Goal: Task Accomplishment & Management: Use online tool/utility

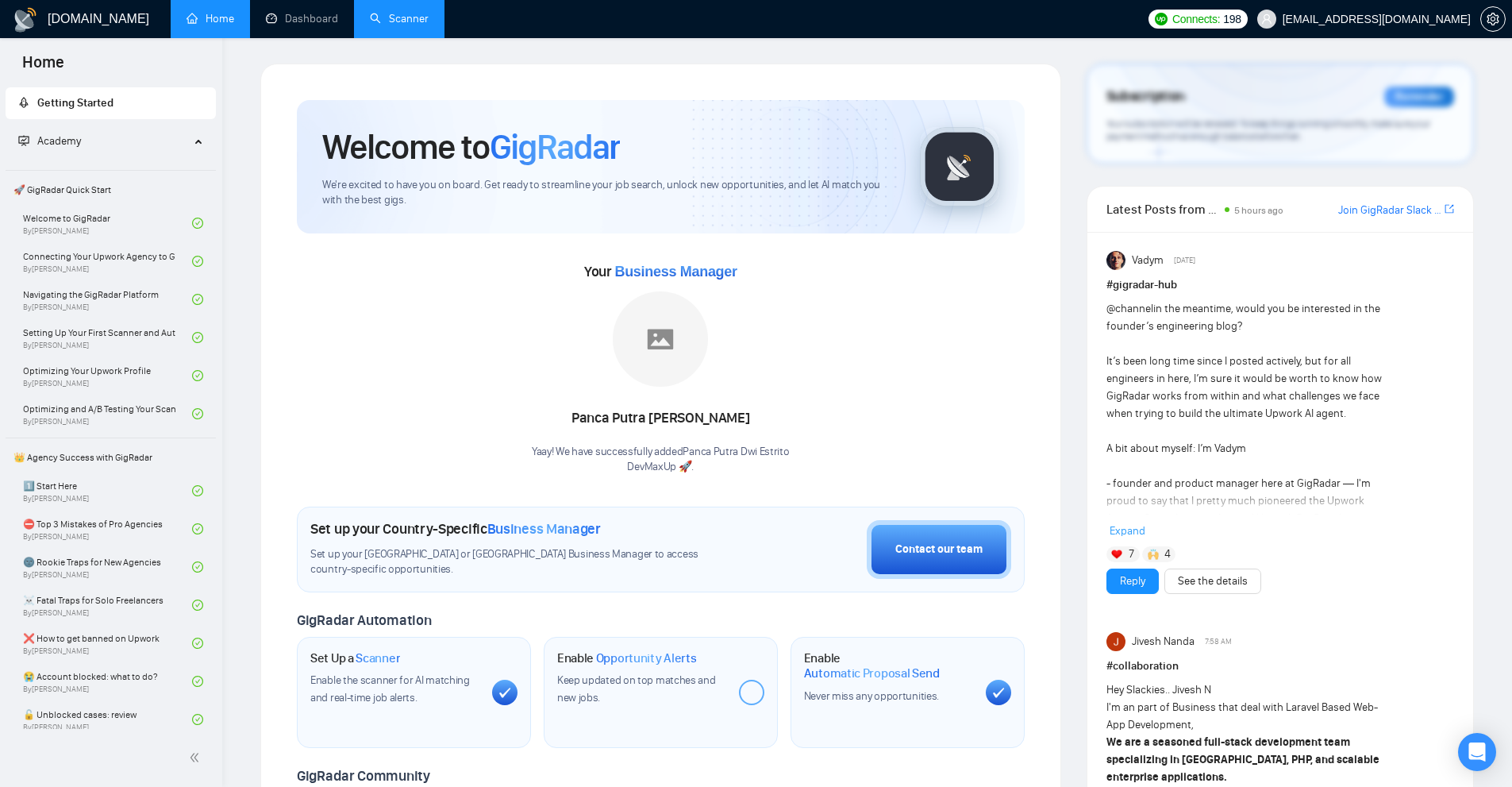
click at [405, 24] on link "Scanner" at bounding box center [399, 19] width 59 height 14
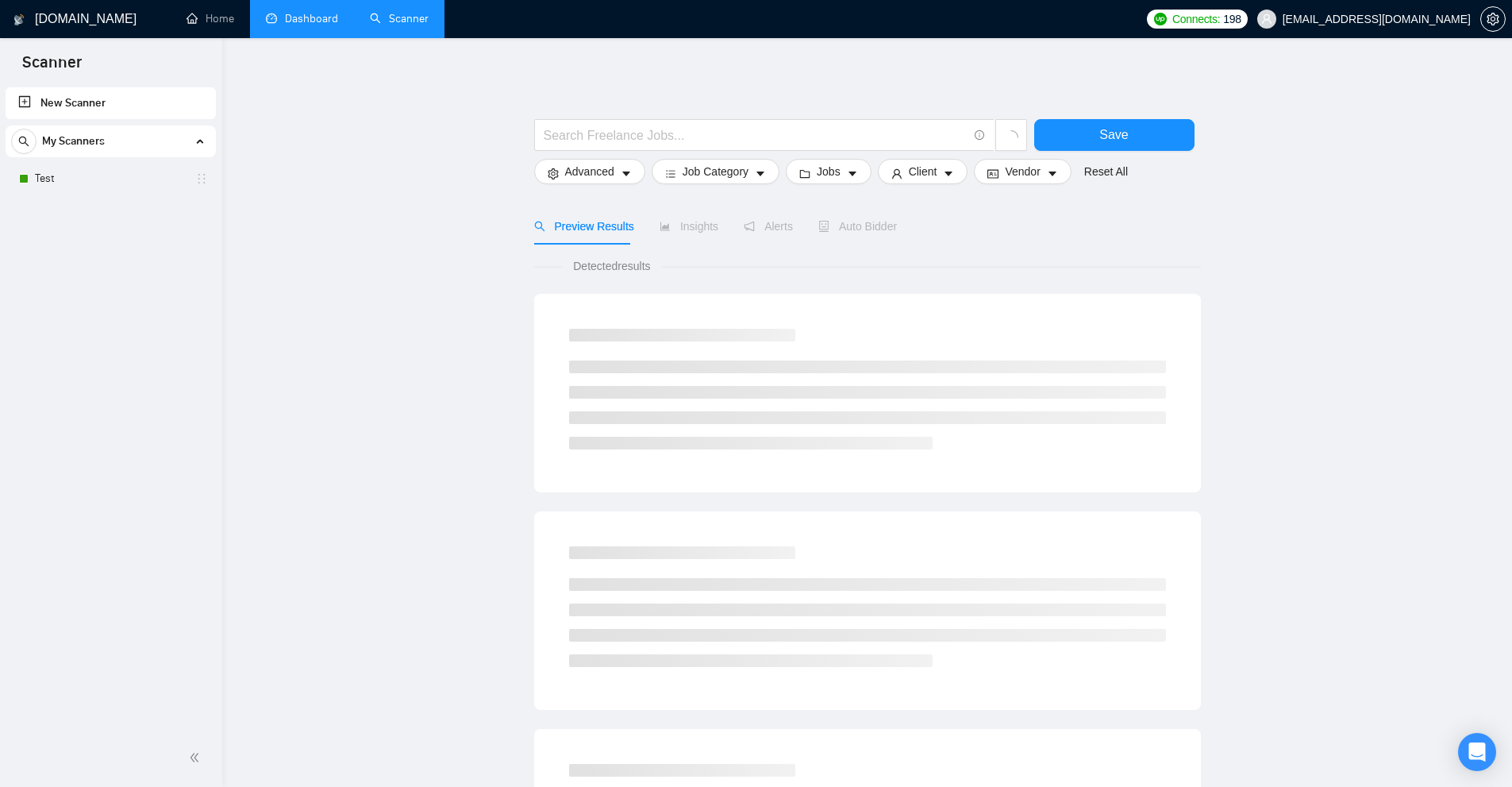
click at [296, 21] on link "Dashboard" at bounding box center [302, 19] width 72 height 14
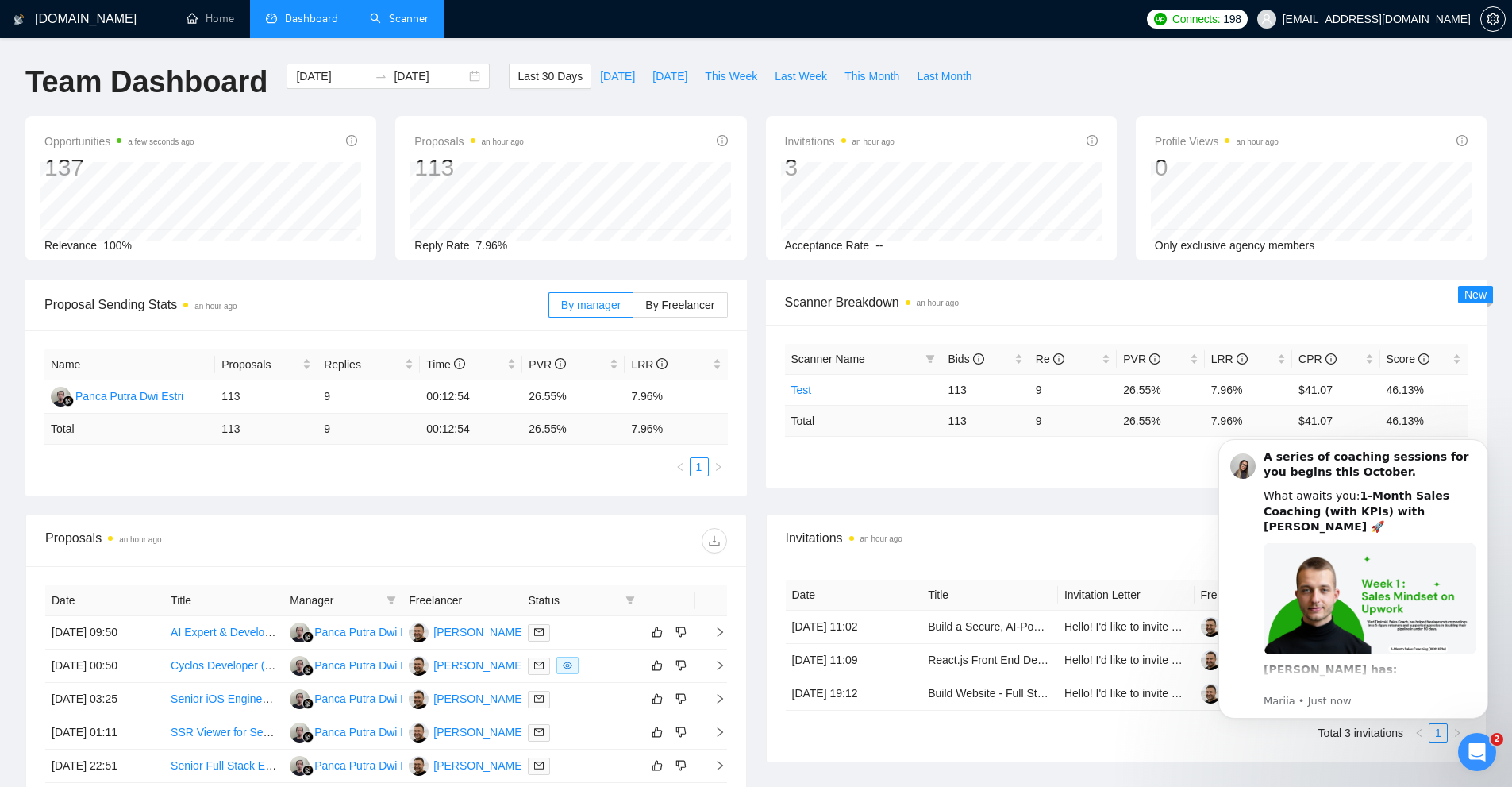
drag, startPoint x: 2395, startPoint y: 846, endPoint x: 1231, endPoint y: 421, distance: 1239.2
drag, startPoint x: 1215, startPoint y: 418, endPoint x: 1203, endPoint y: 418, distance: 12.0
click at [1203, 418] on tr "Total 113 9 26.55 % 7.96 % $ 41.07 46.13 %" at bounding box center [1126, 421] width 683 height 31
click at [941, 425] on td "113" at bounding box center [984, 421] width 87 height 31
drag, startPoint x: 949, startPoint y: 416, endPoint x: 983, endPoint y: 417, distance: 34.0
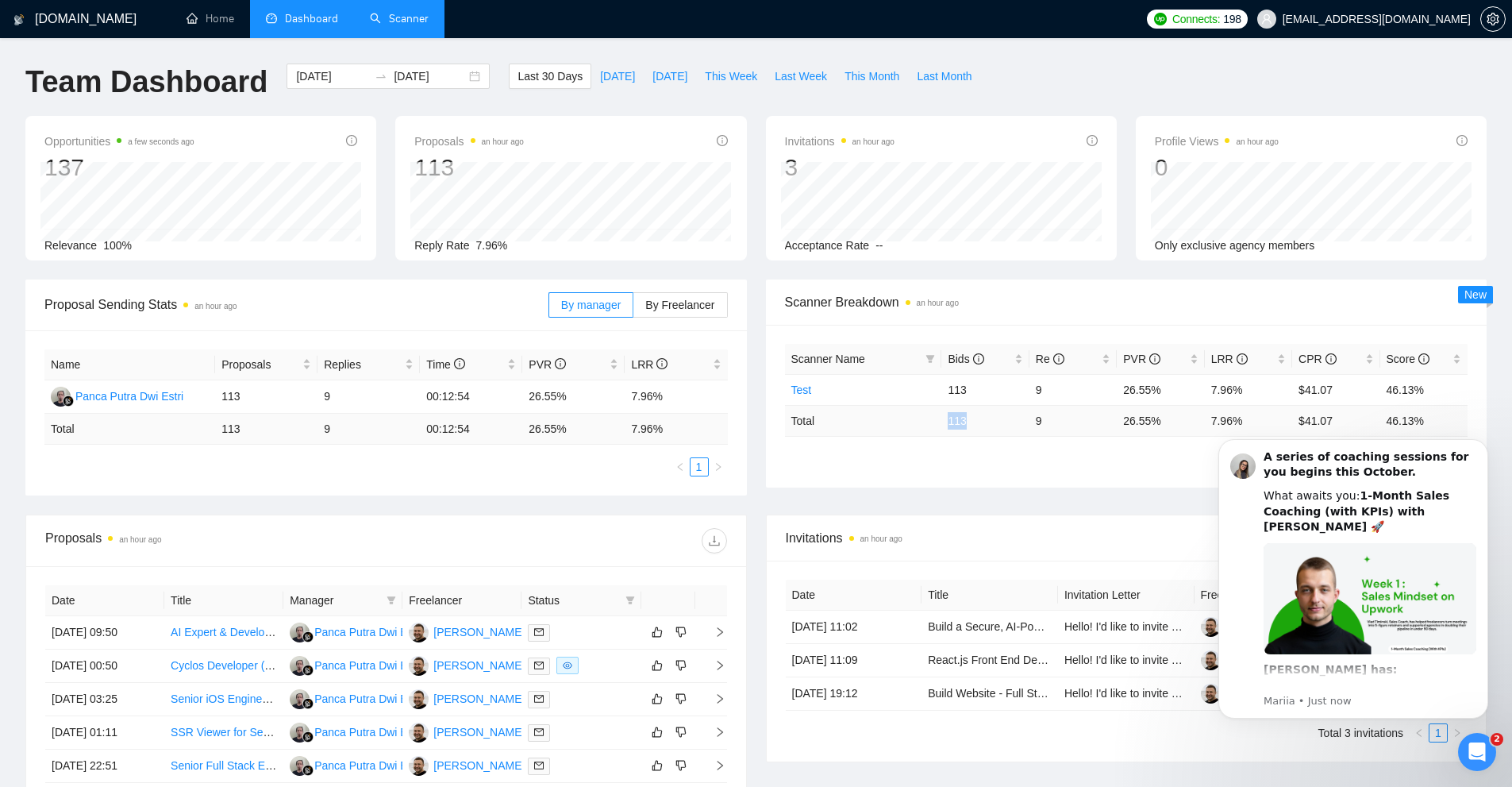
click at [983, 417] on tr "Total 113 9 26.55 % 7.96 % $ 41.07 46.13 %" at bounding box center [1126, 421] width 683 height 31
drag, startPoint x: 1054, startPoint y: 414, endPoint x: 1035, endPoint y: 413, distance: 19.0
click at [1035, 413] on td "9" at bounding box center [1072, 421] width 87 height 31
click at [803, 387] on link "Test" at bounding box center [801, 390] width 20 height 13
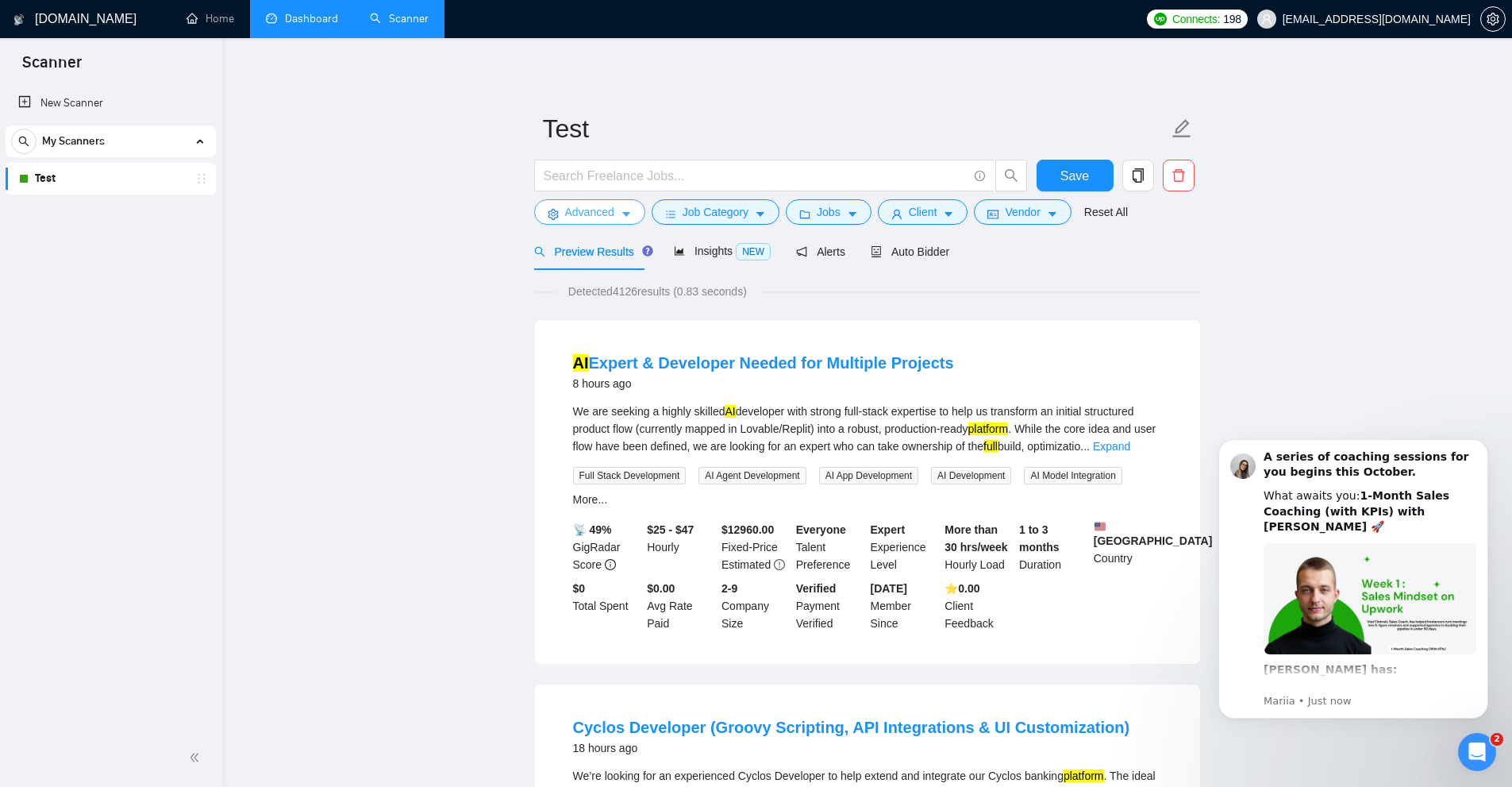
click at [612, 224] on button "Advanced" at bounding box center [590, 212] width 111 height 25
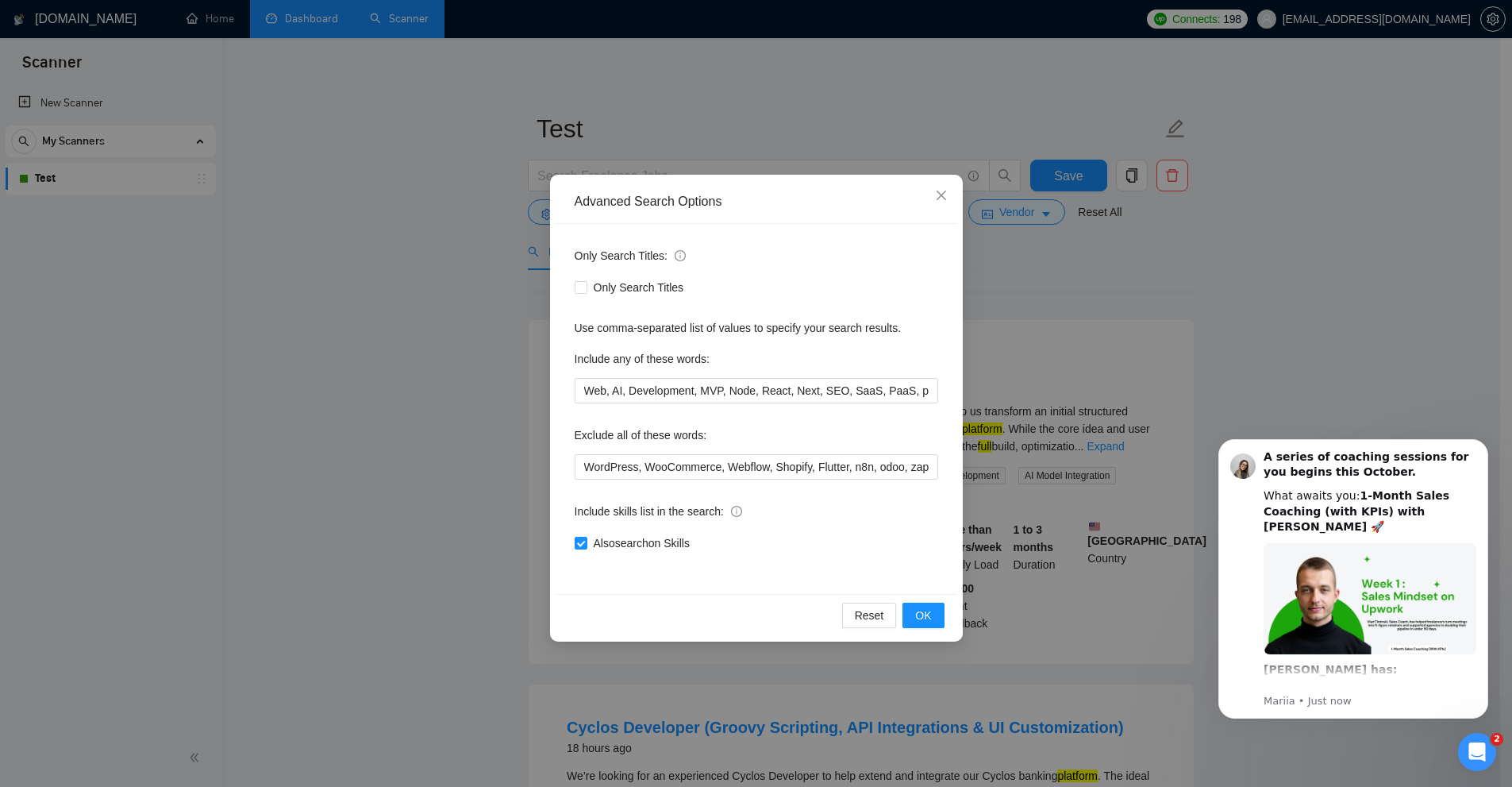
click at [1315, 273] on div "Advanced Search Options Only Search Titles: Only Search Titles Use comma-separa…" at bounding box center [756, 393] width 1512 height 787
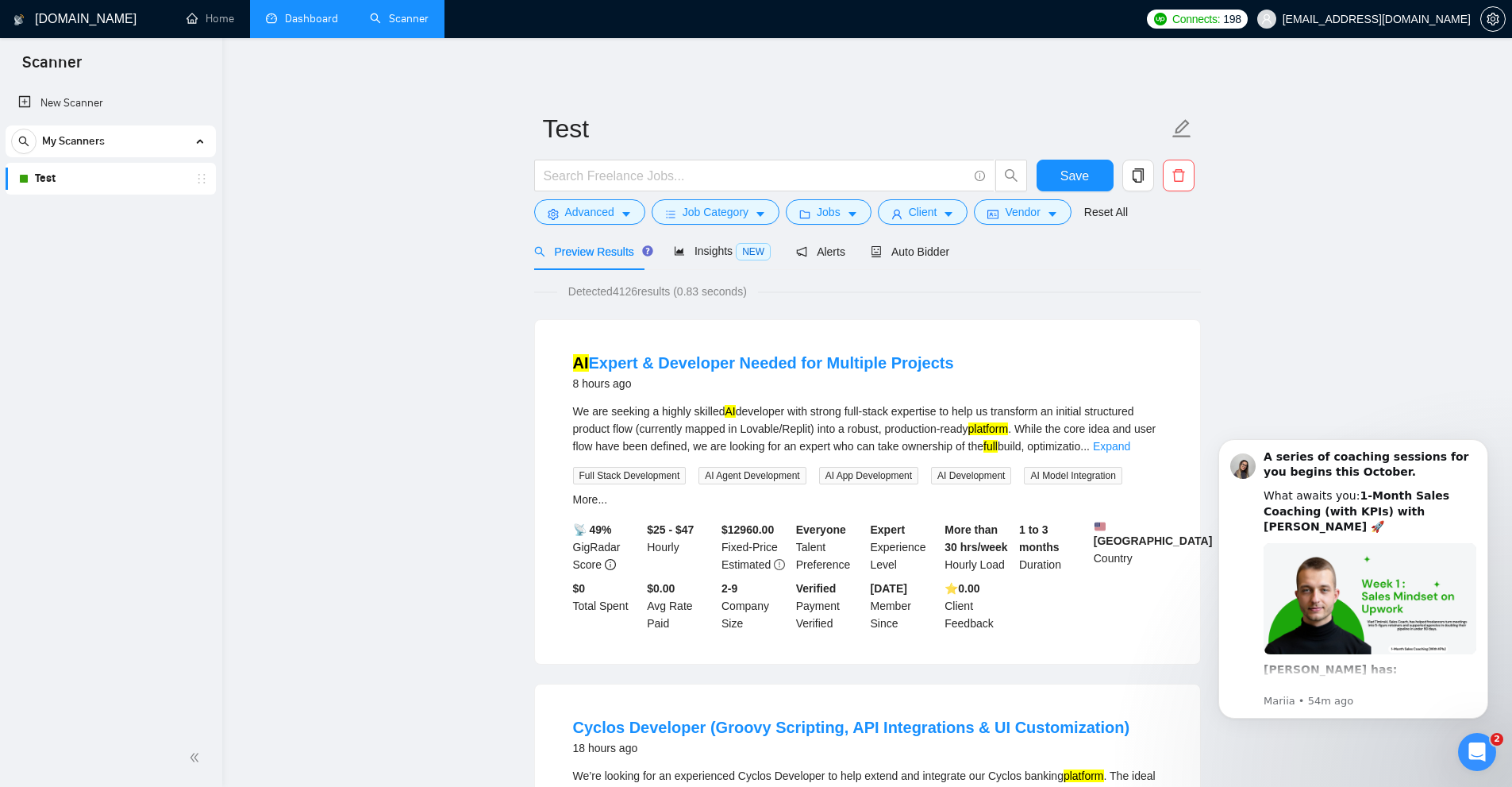
click at [309, 20] on link "Dashboard" at bounding box center [302, 19] width 72 height 14
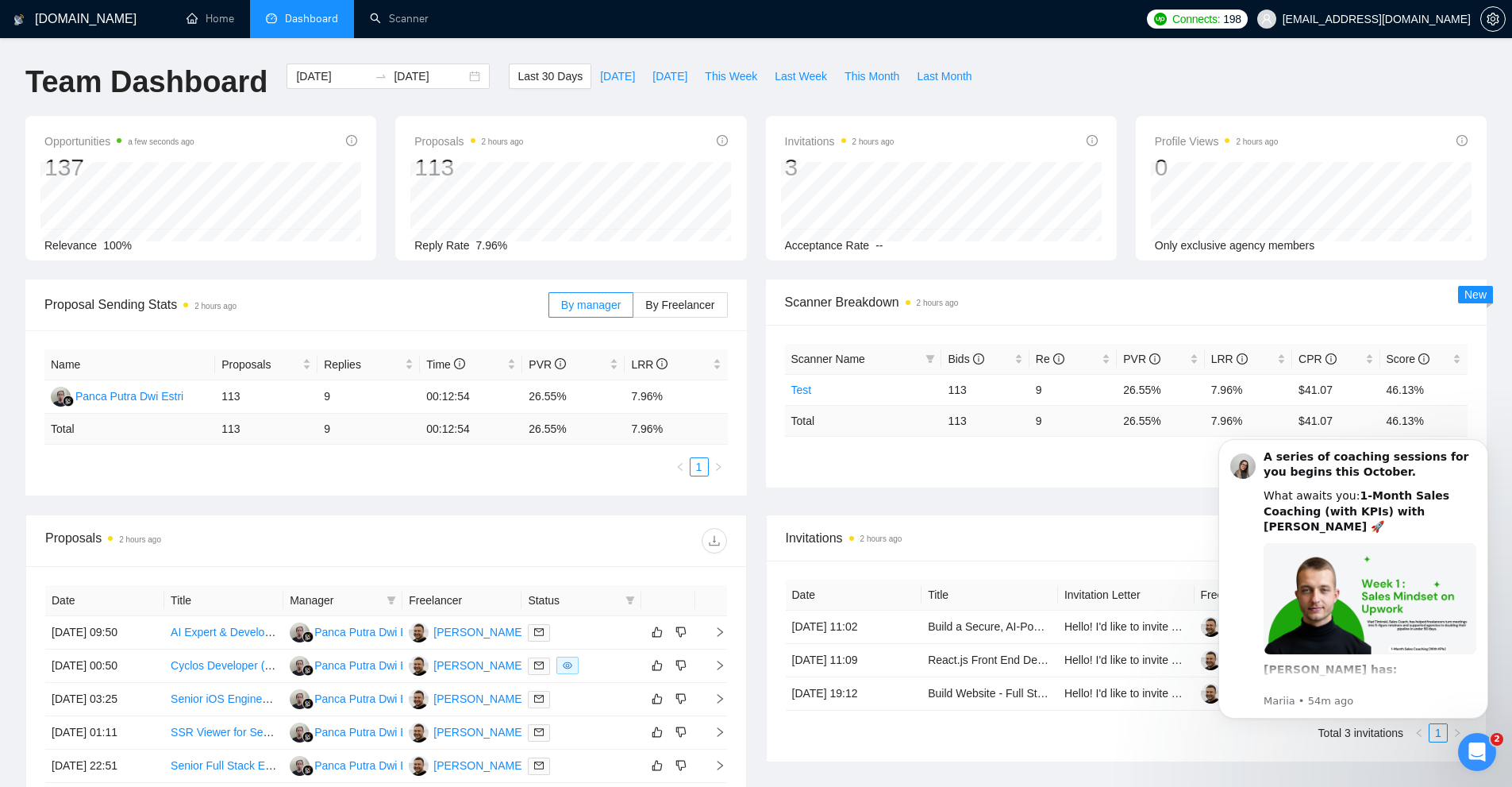
scroll to position [317, 0]
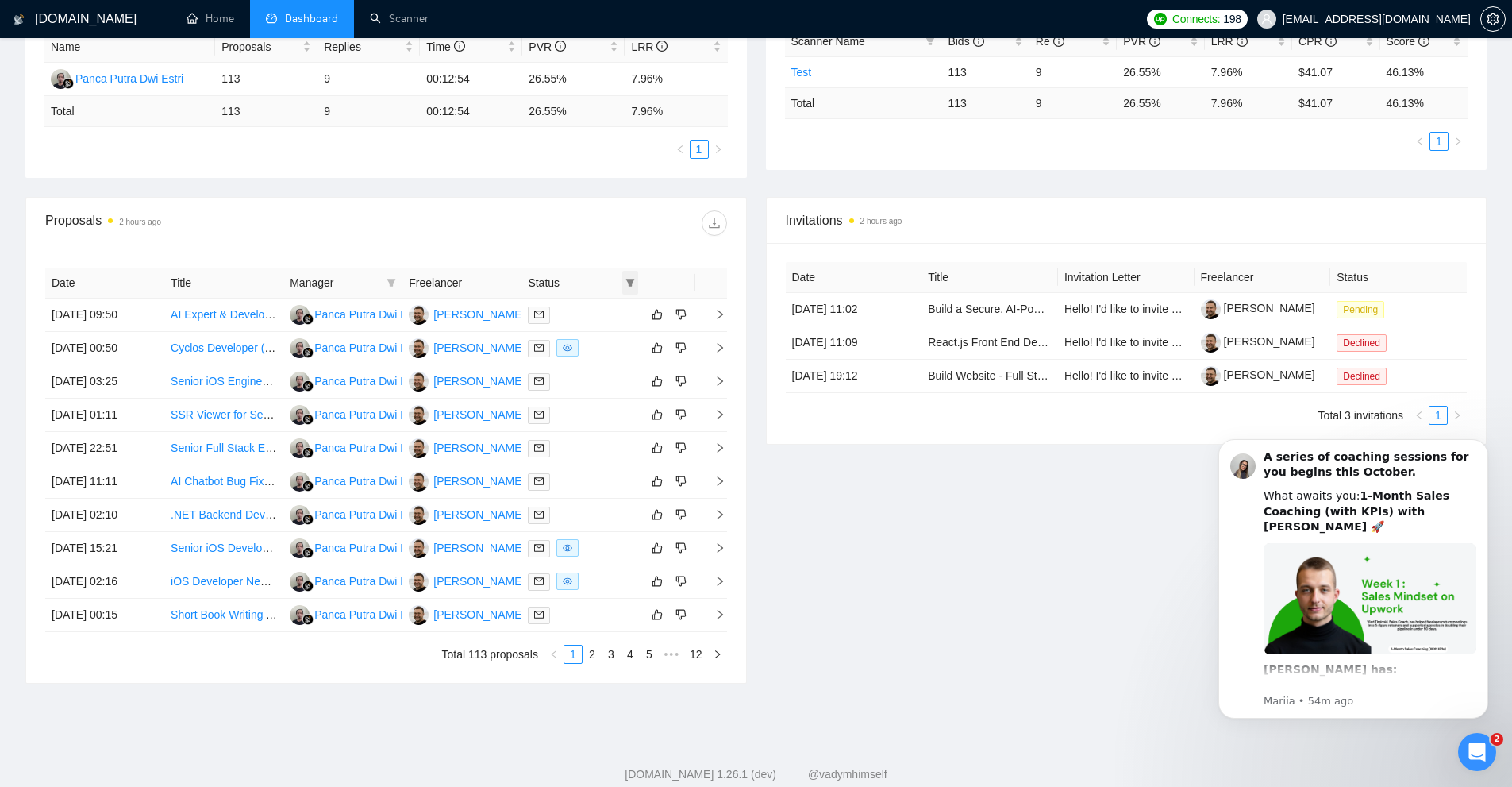
click at [628, 285] on icon "filter" at bounding box center [630, 282] width 10 height 10
click at [602, 305] on span "Chat" at bounding box center [590, 313] width 76 height 17
checkbox input "true"
click at [611, 377] on span "OK" at bounding box center [617, 369] width 16 height 17
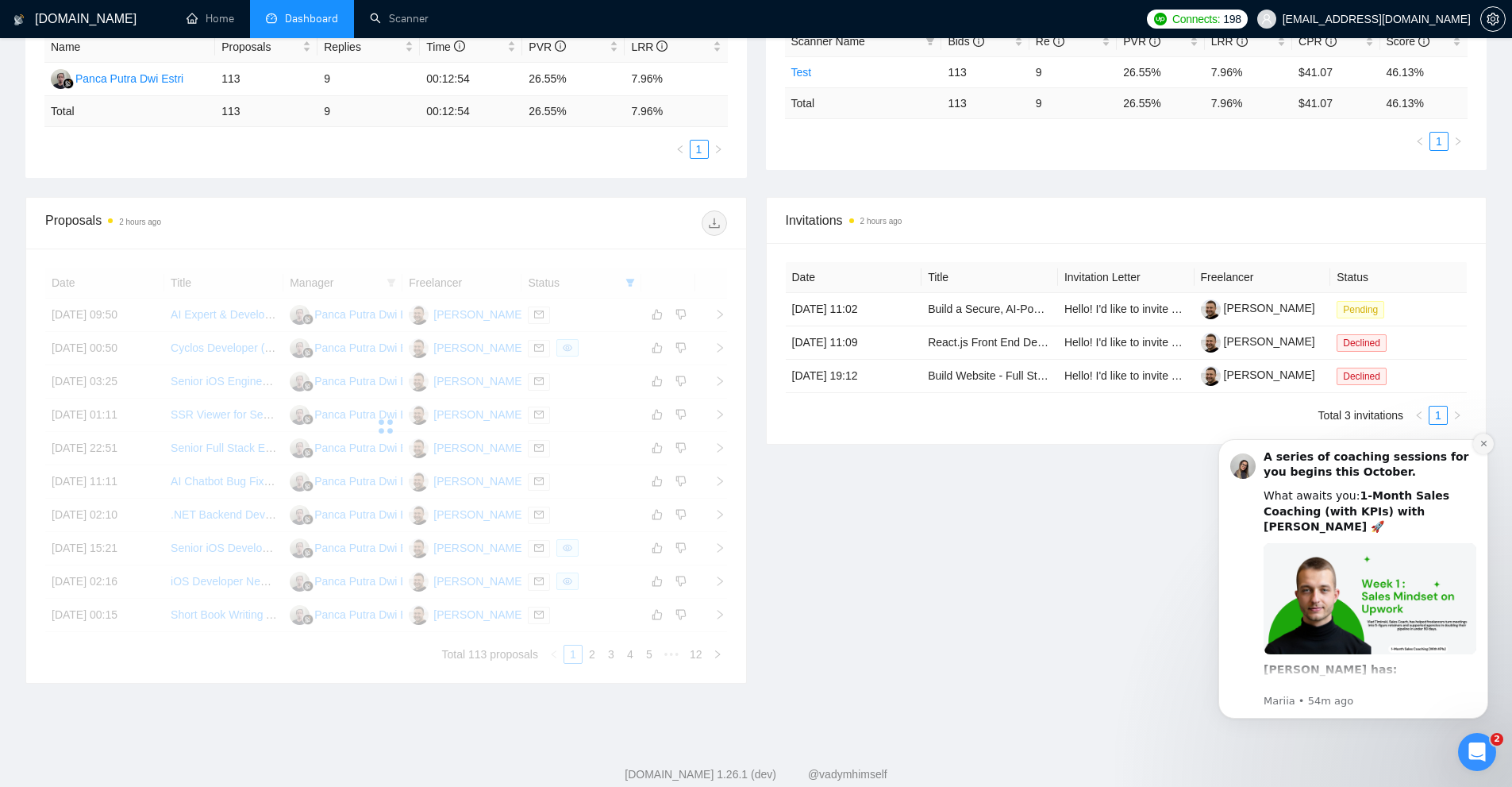
click at [1480, 442] on icon "Dismiss notification" at bounding box center [1484, 444] width 9 height 9
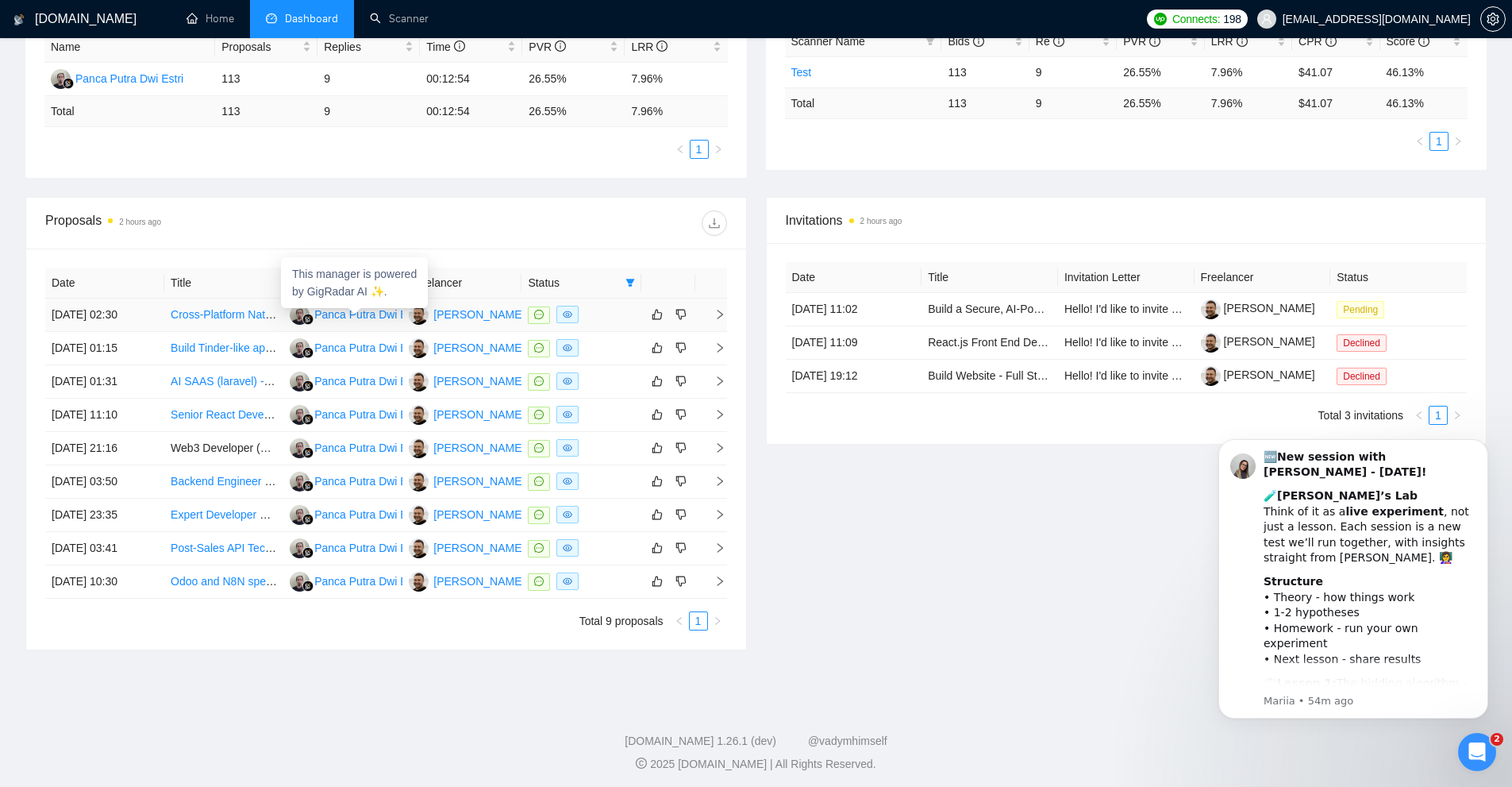
click at [368, 313] on div "Panca Putra Dwi Estri" at bounding box center [368, 314] width 108 height 17
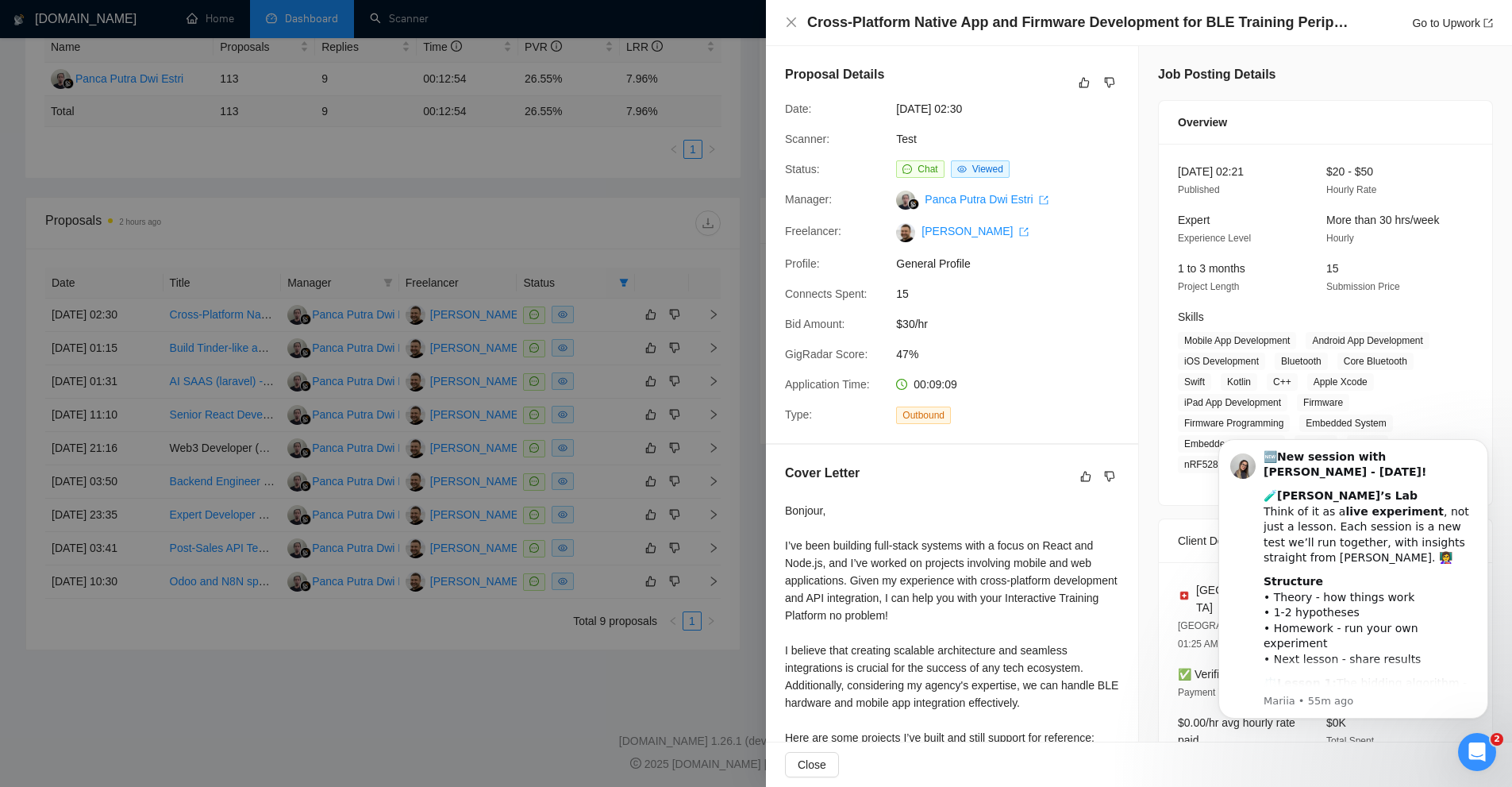
drag, startPoint x: 381, startPoint y: 345, endPoint x: 374, endPoint y: 380, distance: 35.7
click at [381, 345] on div at bounding box center [756, 393] width 1512 height 787
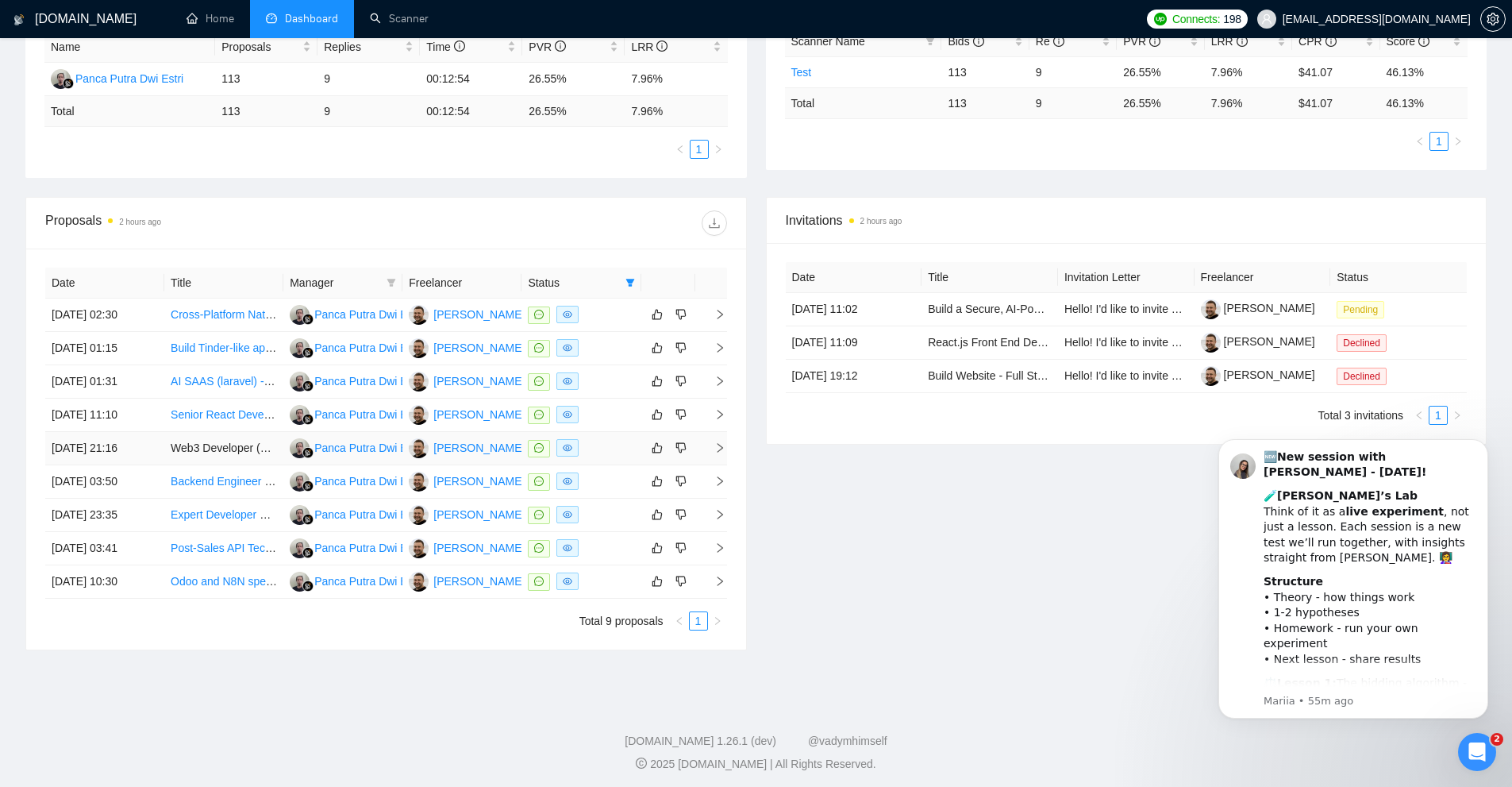
click at [230, 452] on td "Web3 Developer (Smart Contract Integration & Frontend Collaboration)" at bounding box center [224, 448] width 119 height 33
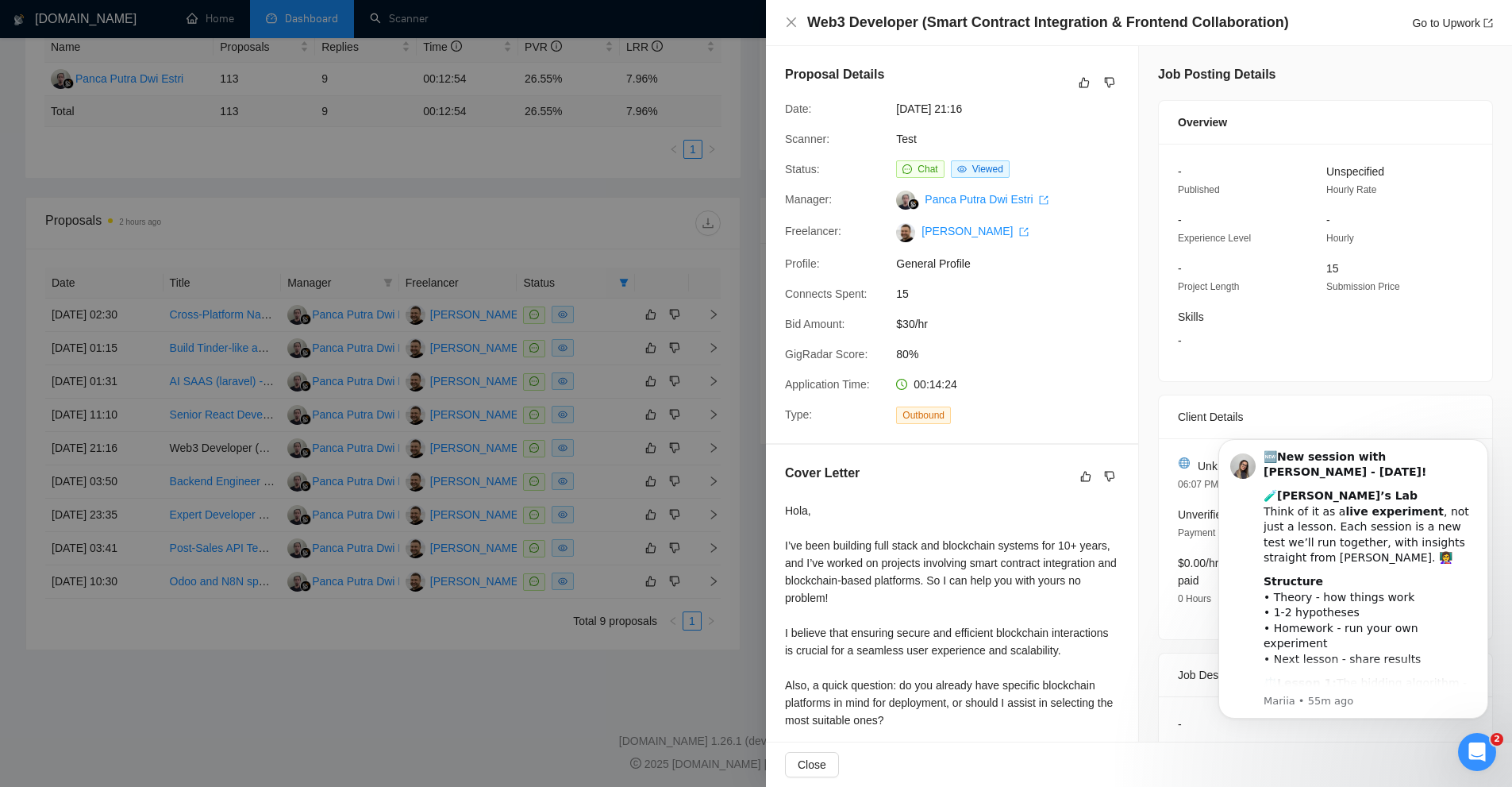
click at [489, 132] on div at bounding box center [756, 393] width 1512 height 787
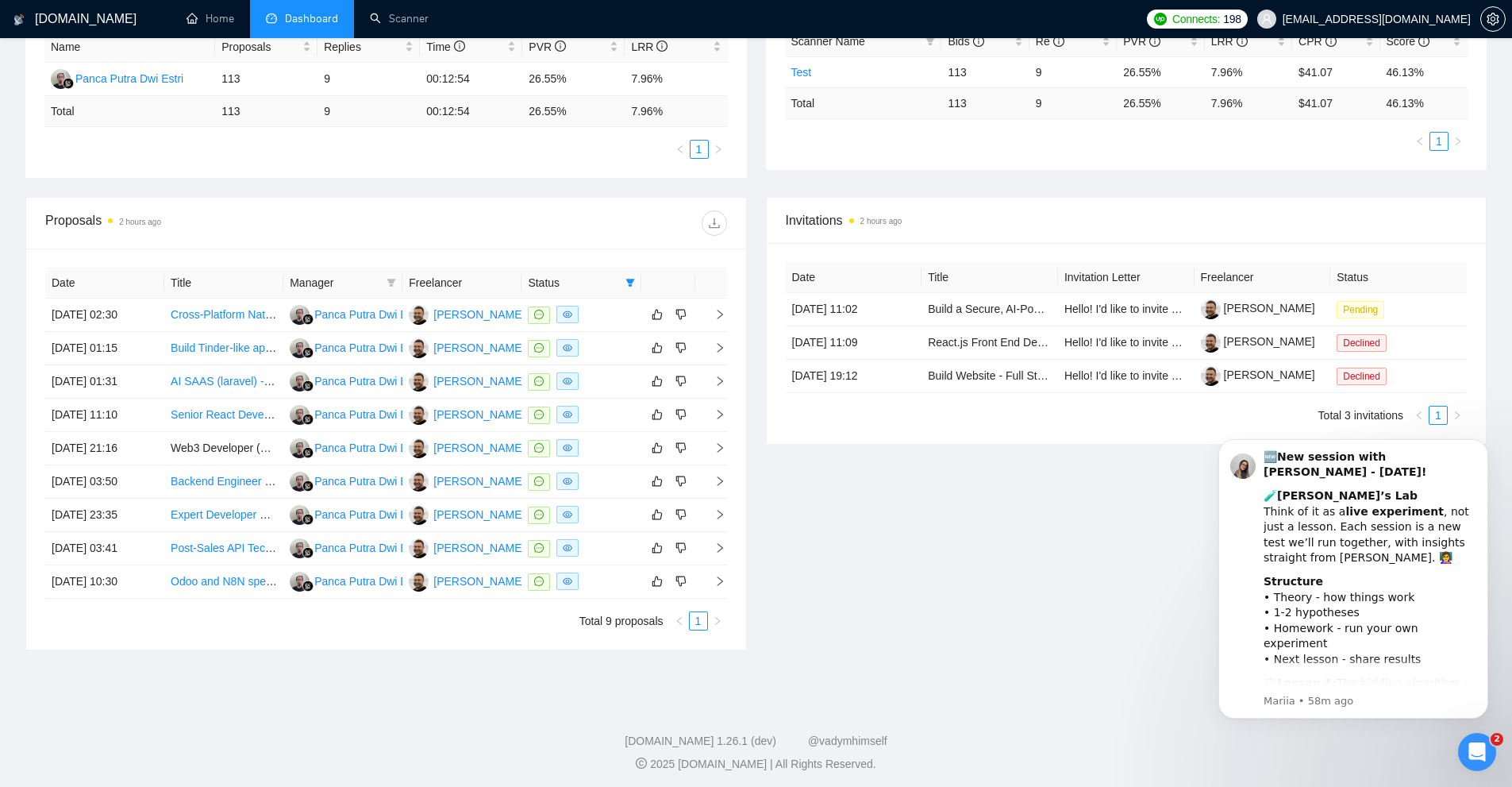
scroll to position [322, 0]
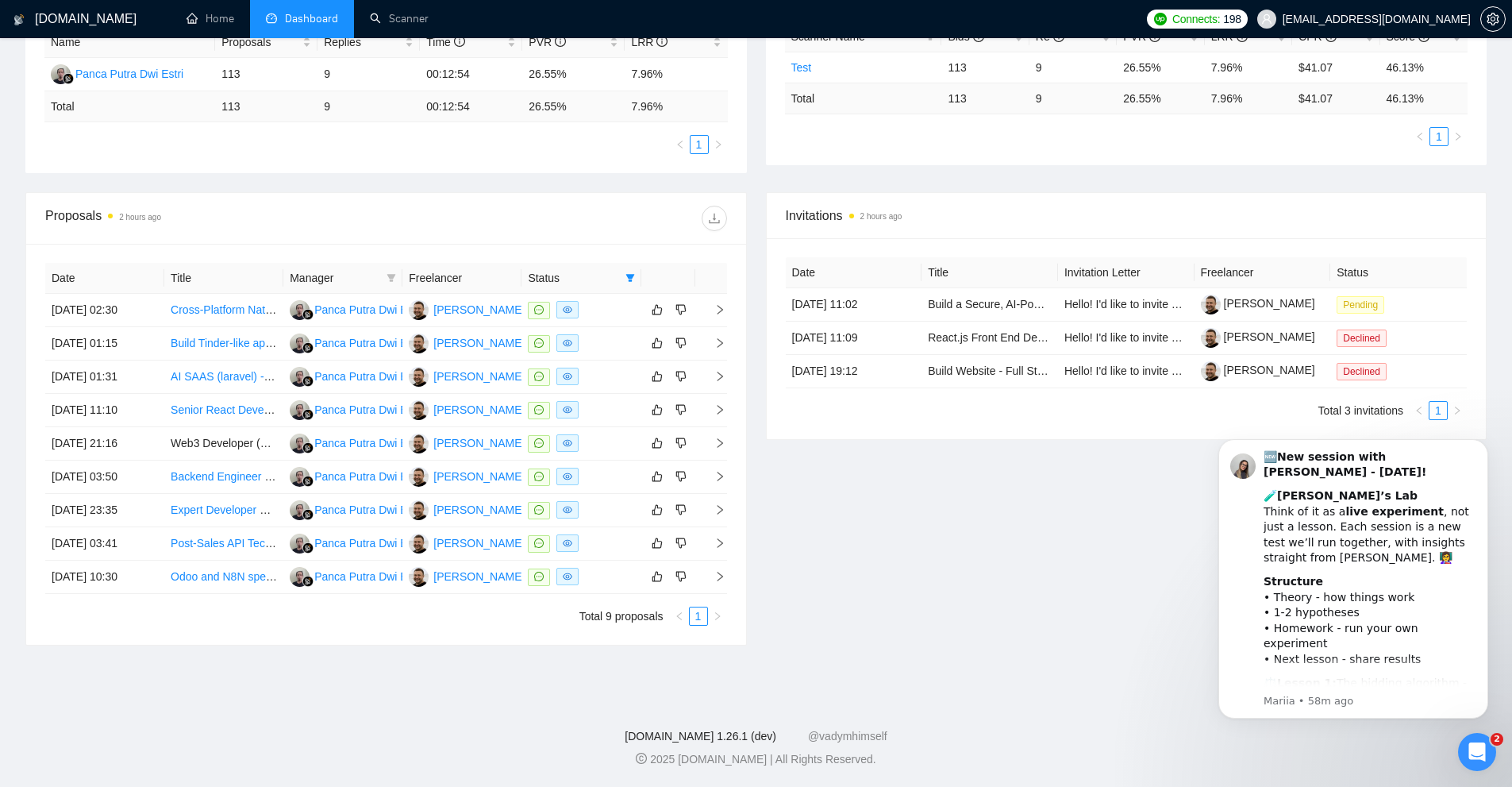
click at [734, 733] on link "[DOMAIN_NAME] 1.26.1 (dev)" at bounding box center [700, 737] width 151 height 13
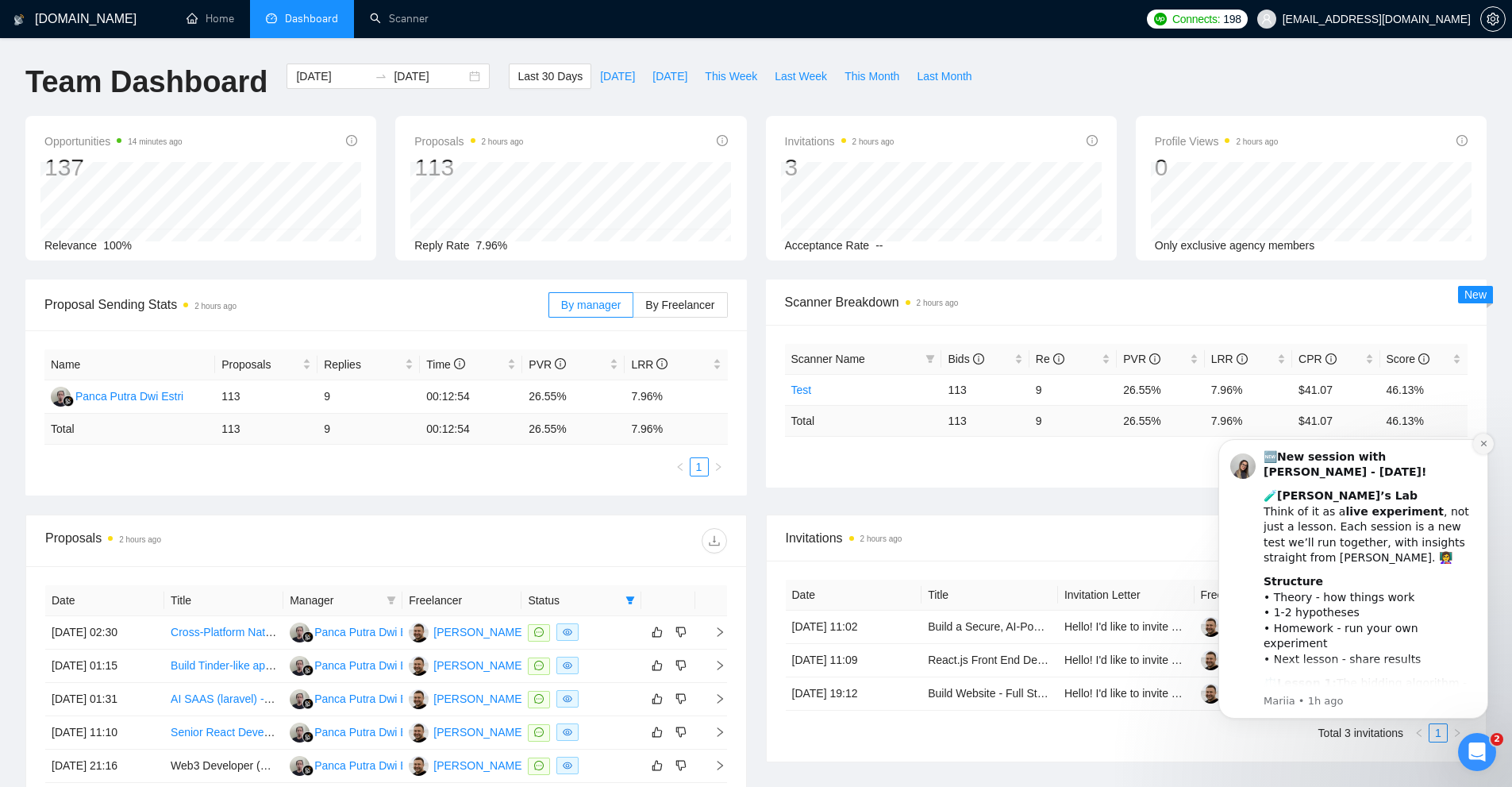
click at [1480, 439] on button "Dismiss notification" at bounding box center [1483, 444] width 20 height 20
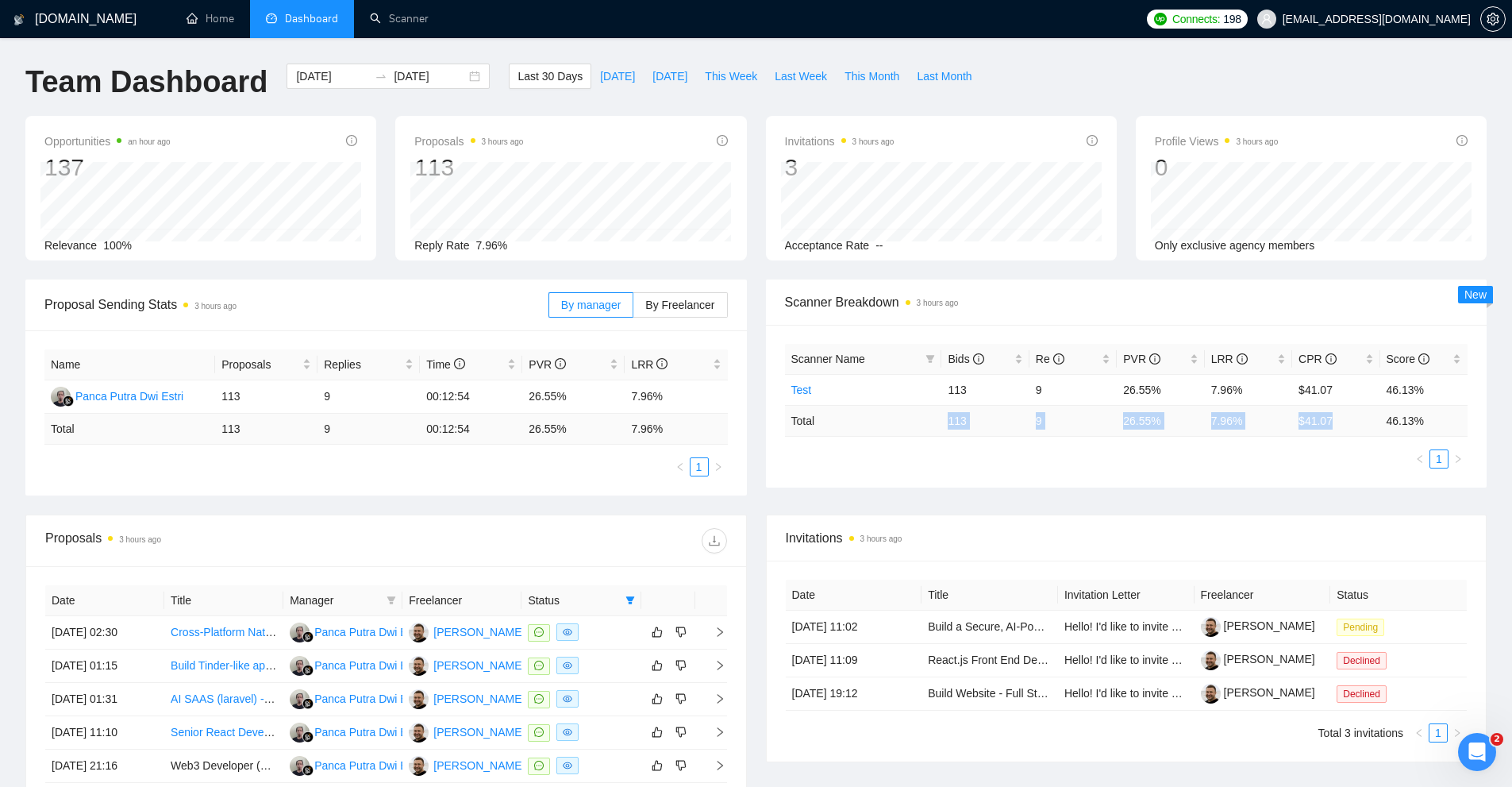
drag, startPoint x: 952, startPoint y: 431, endPoint x: 1371, endPoint y: 423, distance: 419.1
click at [1371, 423] on tr "Total 113 9 26.55 % 7.96 % $ 41.07 46.13 %" at bounding box center [1126, 421] width 683 height 31
click at [1444, 423] on td "46.13 %" at bounding box center [1423, 421] width 87 height 31
drag, startPoint x: 1374, startPoint y: 429, endPoint x: 931, endPoint y: 439, distance: 443.1
click at [931, 439] on div "Scanner Name Bids Re PVR LRR CPR Score Test 113 9 26.55% 7.96% $41.07 46.13% To…" at bounding box center [1126, 405] width 683 height 125
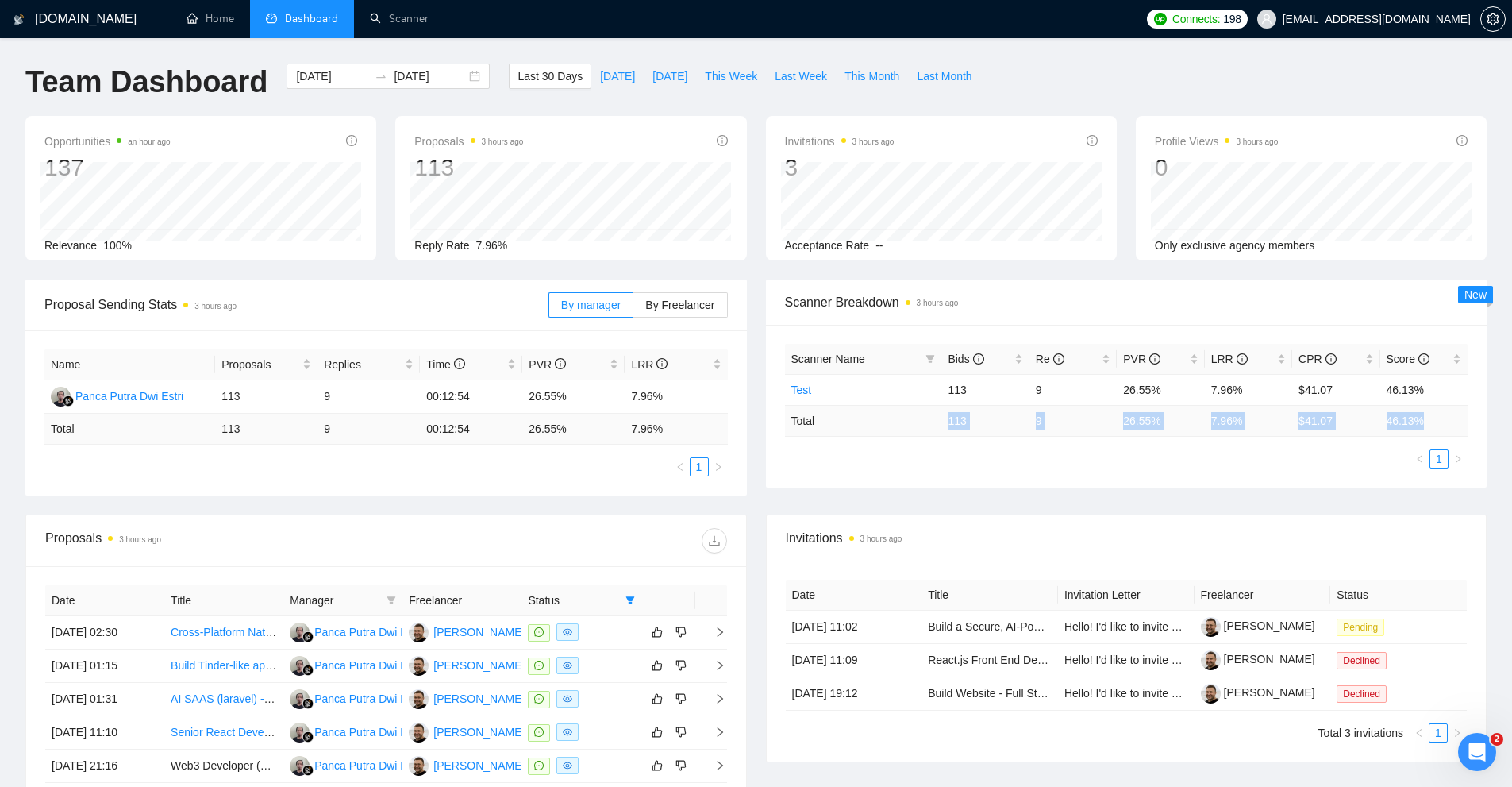
drag, startPoint x: 947, startPoint y: 429, endPoint x: 1444, endPoint y: 429, distance: 497.0
click at [1444, 429] on tr "Total 113 9 26.55 % 7.96 % $ 41.07 46.13 %" at bounding box center [1126, 421] width 683 height 31
